Goal: Task Accomplishment & Management: Complete application form

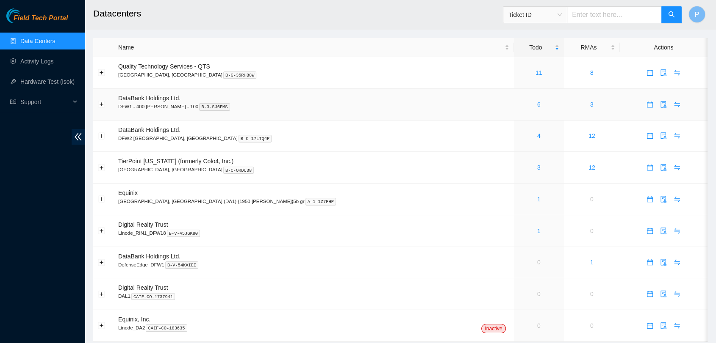
click at [514, 113] on td "6" at bounding box center [539, 105] width 50 height 32
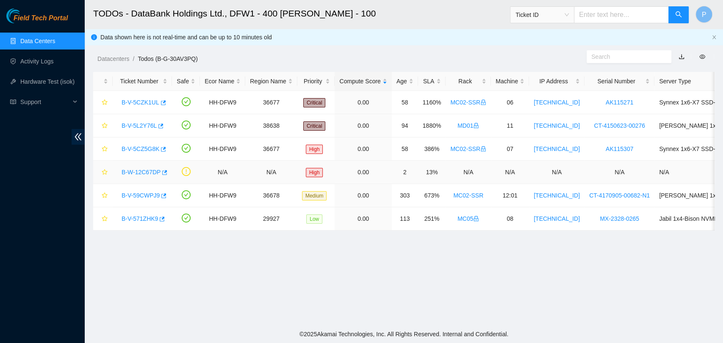
click at [138, 169] on link "B-W-12C67DP" at bounding box center [141, 172] width 39 height 7
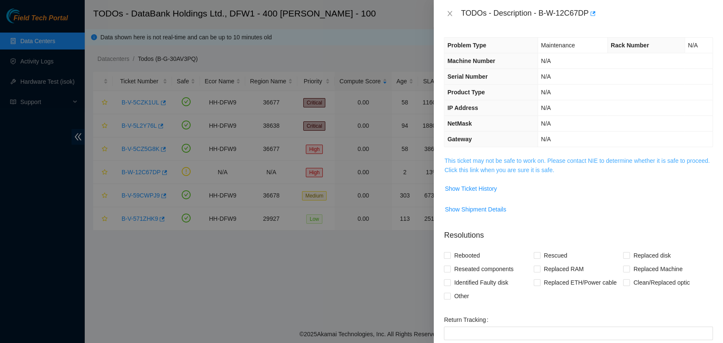
click at [499, 170] on link "This ticket may not be safe to work on. Please contact NIE to determine whether…" at bounding box center [576, 166] width 265 height 16
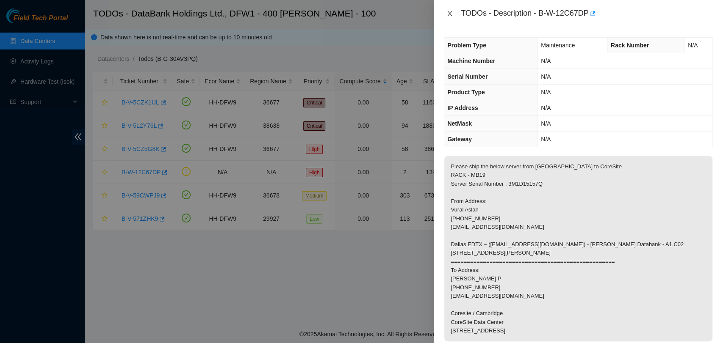
click at [451, 17] on button "Close" at bounding box center [450, 14] width 12 height 8
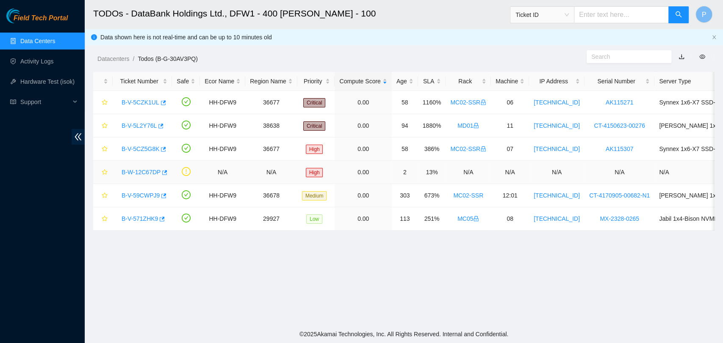
click at [147, 169] on link "B-W-12C67DP" at bounding box center [141, 172] width 39 height 7
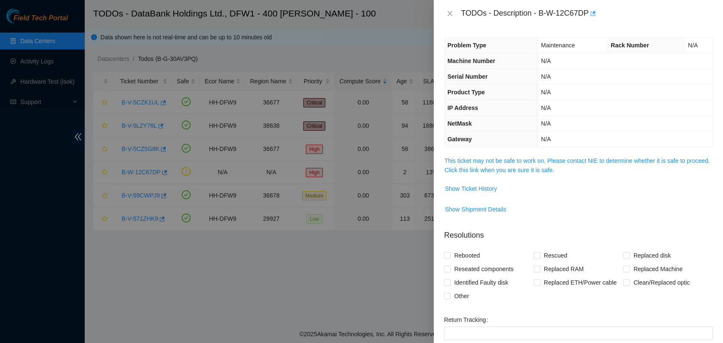
click at [508, 156] on td "This ticket may not be safe to work on. Please contact NIE to determine whether…" at bounding box center [578, 169] width 269 height 26
click at [508, 158] on link "This ticket may not be safe to work on. Please contact NIE to determine whether…" at bounding box center [576, 166] width 265 height 16
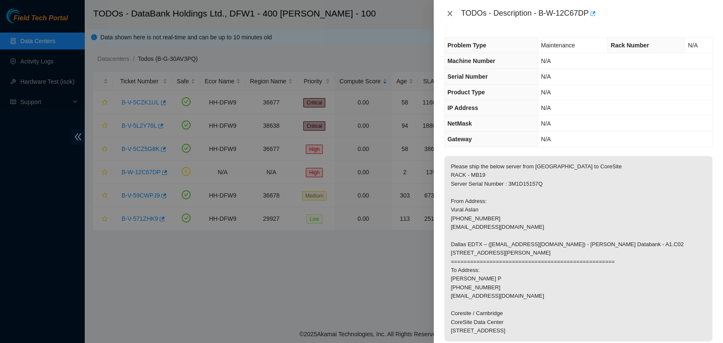
click at [447, 12] on icon "close" at bounding box center [449, 13] width 7 height 7
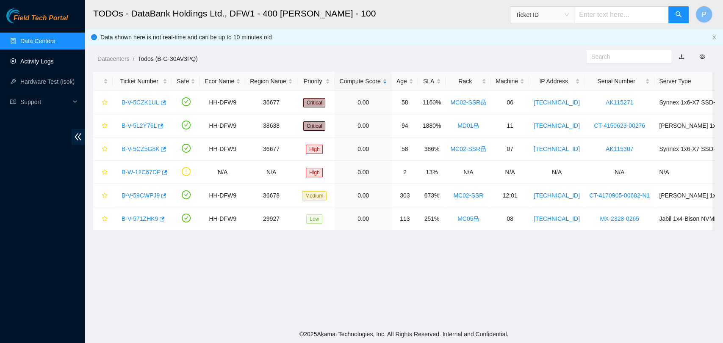
click at [47, 62] on link "Activity Logs" at bounding box center [36, 61] width 33 height 7
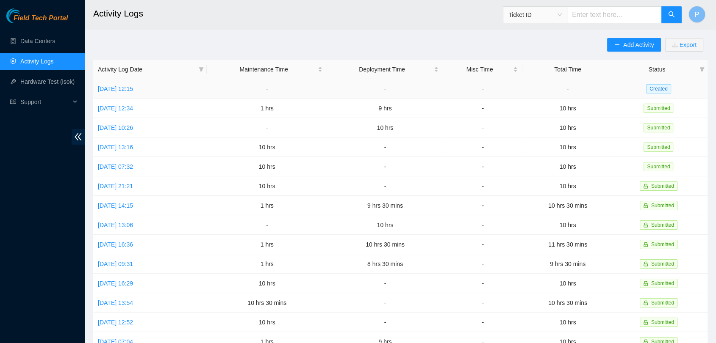
click at [156, 91] on td "[DATE] 12:15" at bounding box center [149, 88] width 113 height 19
click at [133, 89] on link "[DATE] 12:15" at bounding box center [115, 89] width 35 height 7
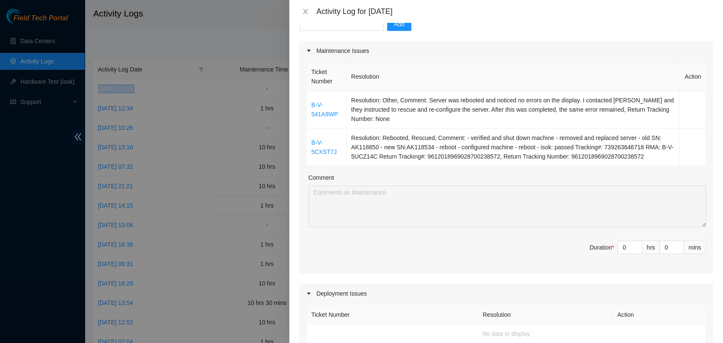
scroll to position [95, 0]
click at [618, 246] on input "0" at bounding box center [630, 246] width 24 height 13
type input "8"
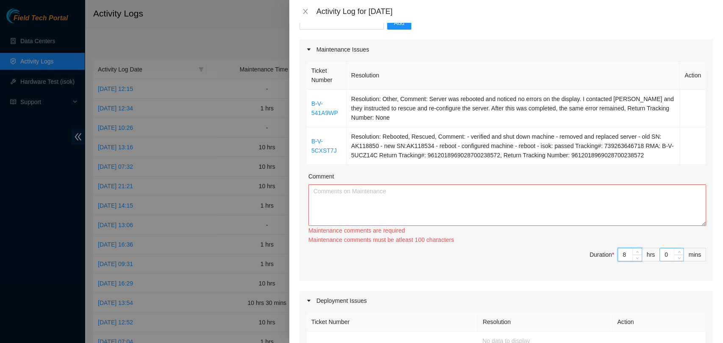
type input "8"
click at [660, 251] on input "0" at bounding box center [671, 255] width 23 height 13
type input "30"
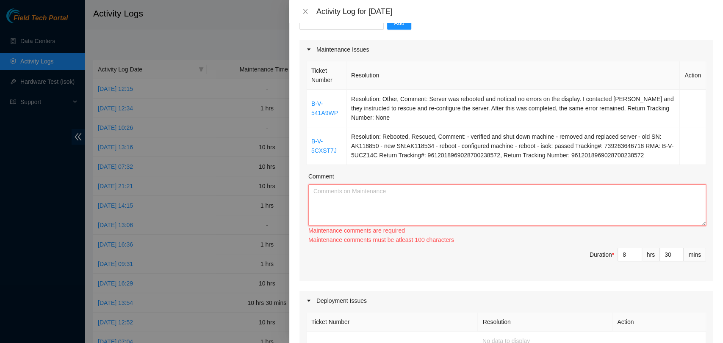
click at [662, 198] on textarea "Comment" at bounding box center [507, 205] width 398 height 41
paste textarea "I spent the day working through the tickets listed above. Additionally, I coord…"
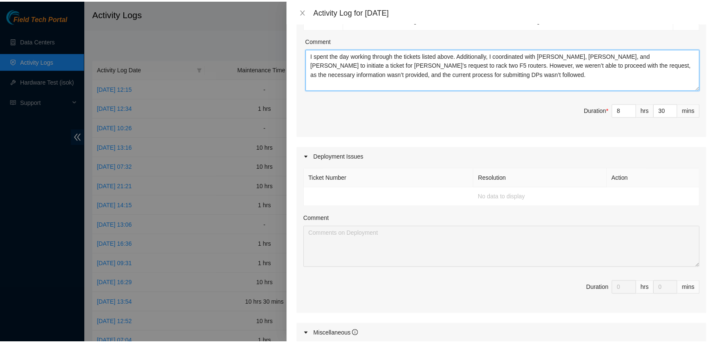
scroll to position [423, 0]
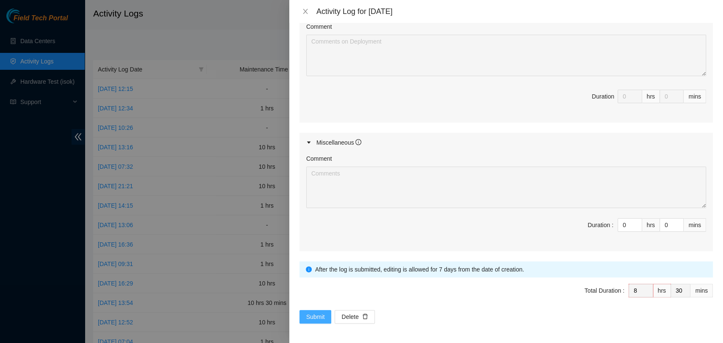
type textarea "I spent the day working through the tickets listed above. Additionally, I coord…"
click at [316, 314] on span "Submit" at bounding box center [315, 316] width 19 height 9
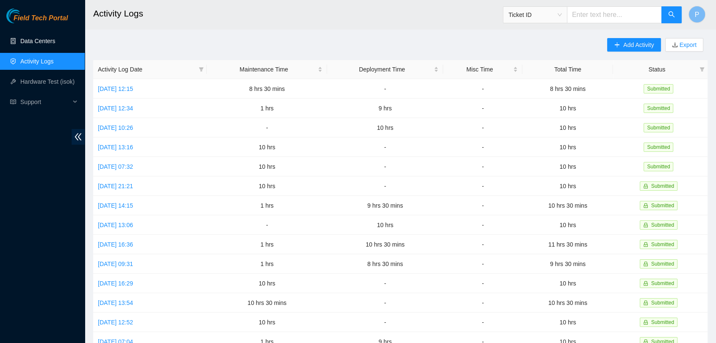
click at [44, 38] on link "Data Centers" at bounding box center [37, 41] width 35 height 7
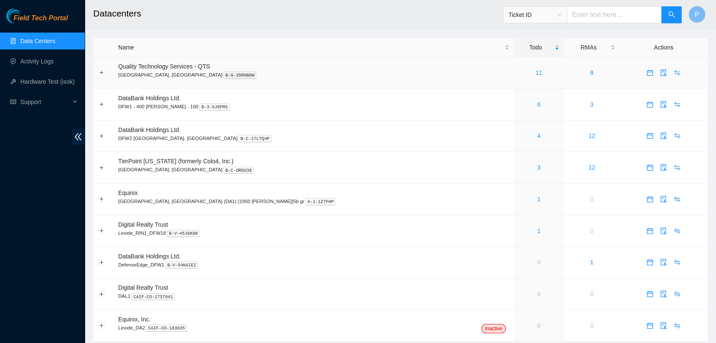
click at [518, 72] on div "11" at bounding box center [538, 72] width 41 height 9
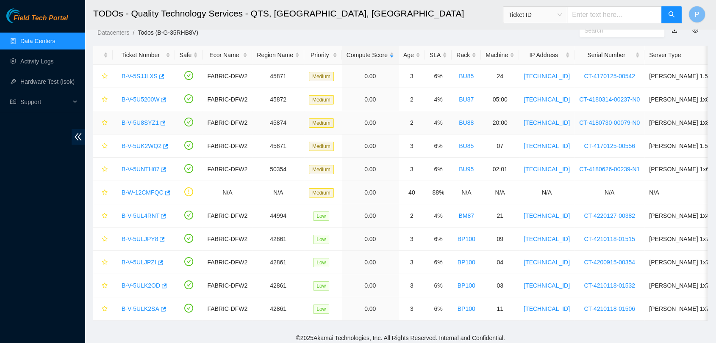
scroll to position [37, 0]
